Goal: Information Seeking & Learning: Learn about a topic

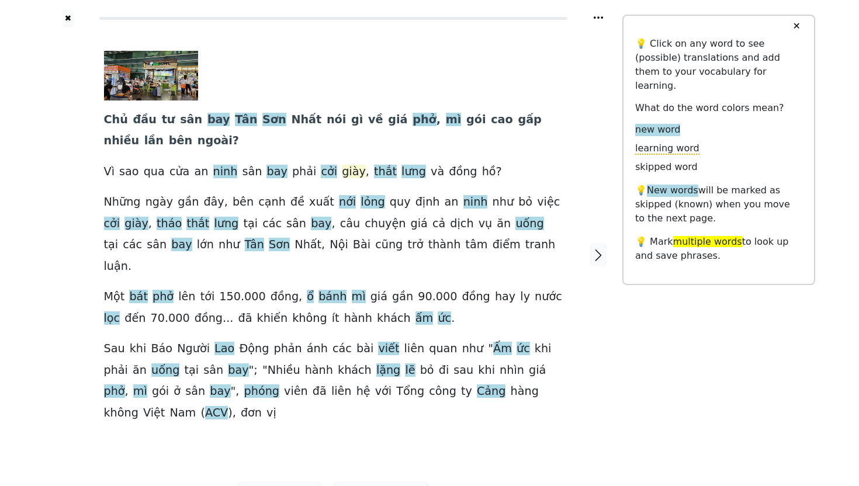
click at [342, 171] on span "giày" at bounding box center [354, 172] width 24 height 15
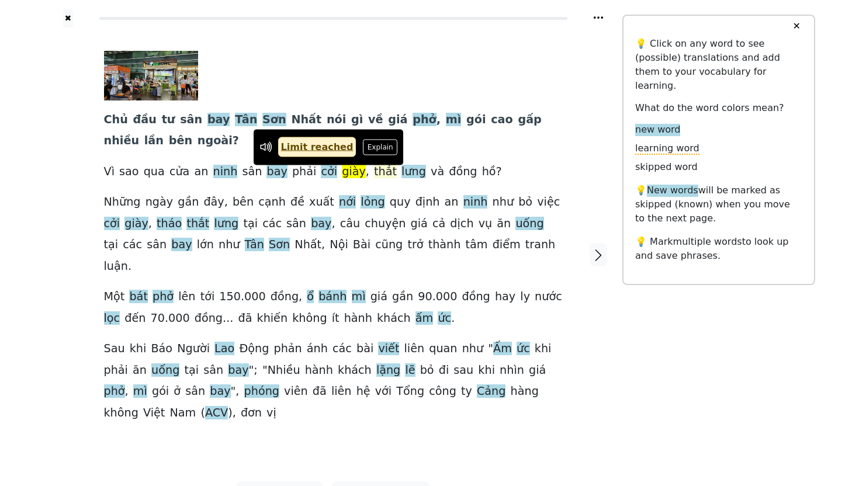
click at [374, 176] on span "thắt" at bounding box center [385, 172] width 23 height 15
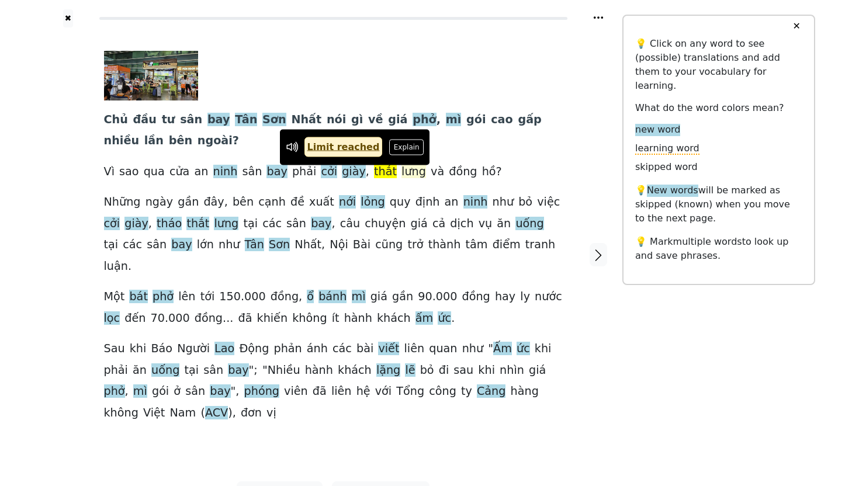
click at [401, 174] on span "lưng" at bounding box center [413, 172] width 25 height 15
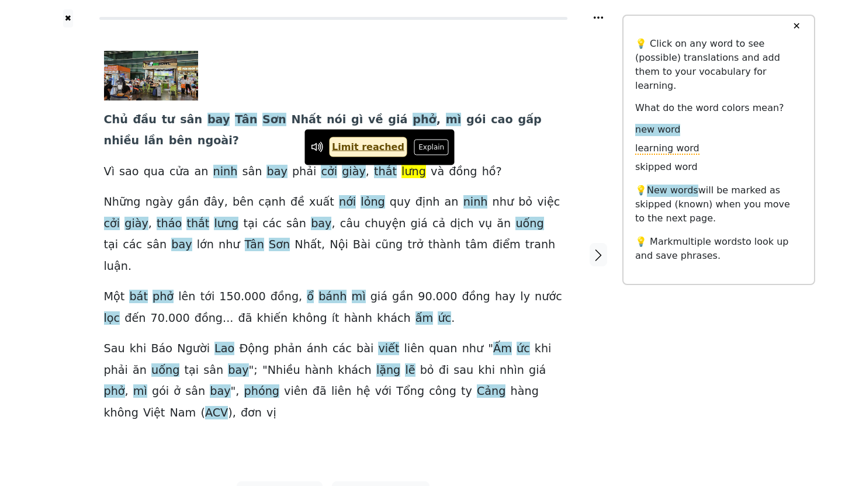
click at [532, 194] on div "Chủ đầu tư sân bay Tân Sơn Nhất nói gì về giá phở , mì gói cao gấp nhiều lần bê…" at bounding box center [333, 237] width 459 height 373
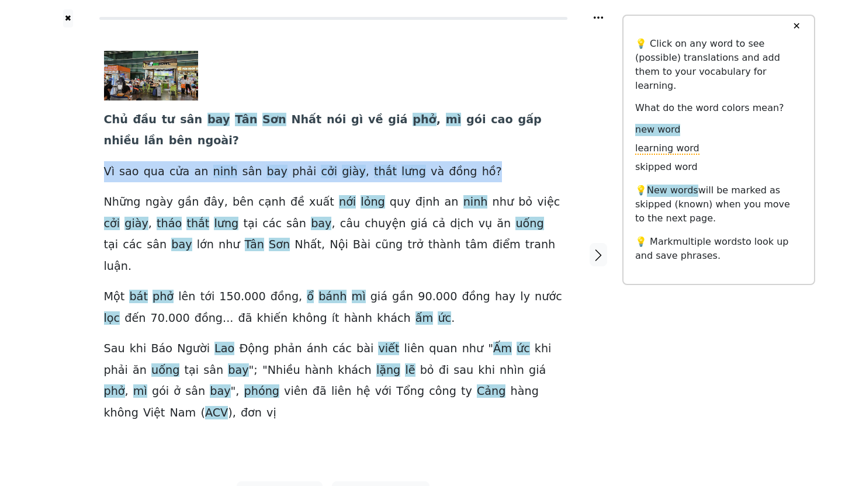
drag, startPoint x: 101, startPoint y: 171, endPoint x: 455, endPoint y: 172, distance: 353.5
click at [456, 172] on div "Chủ đầu tư sân bay Tân Sơn Nhất nói gì về giá phở , mì gói cao gấp nhiều lần bê…" at bounding box center [333, 254] width 482 height 454
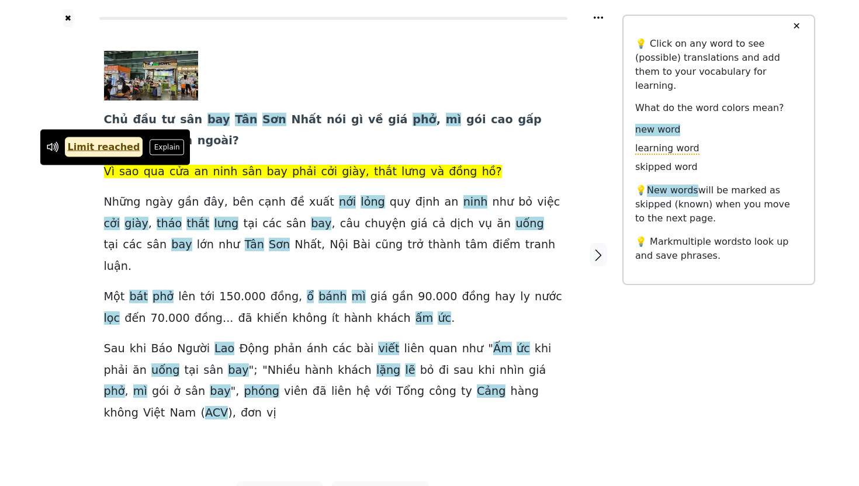
click at [457, 141] on div "Chủ đầu tư sân bay Tân Sơn Nhất nói gì về giá phở , mì gói cao gấp nhiều lần bê…" at bounding box center [333, 237] width 459 height 373
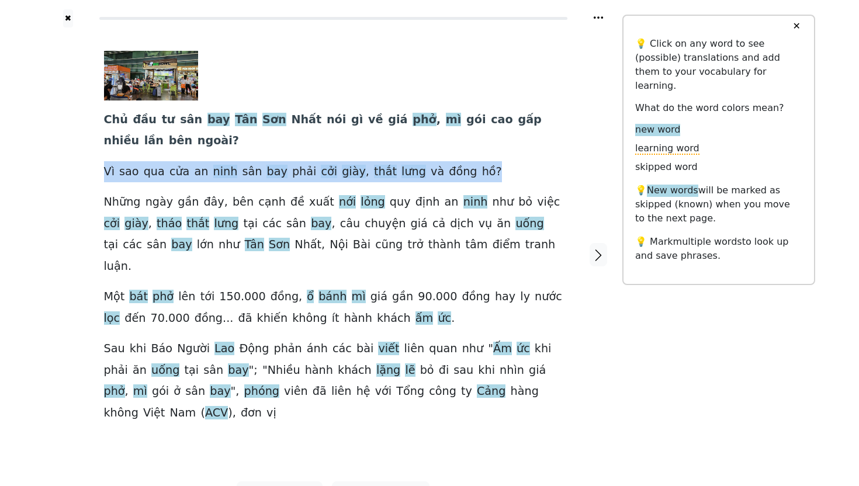
drag, startPoint x: 473, startPoint y: 171, endPoint x: 93, endPoint y: 174, distance: 380.4
click at [93, 174] on div "Chủ đầu tư sân bay Tân Sơn Nhất nói gì về giá phở , mì gói cao gấp nhiều lần bê…" at bounding box center [333, 254] width 482 height 454
